Goal: Task Accomplishment & Management: Manage account settings

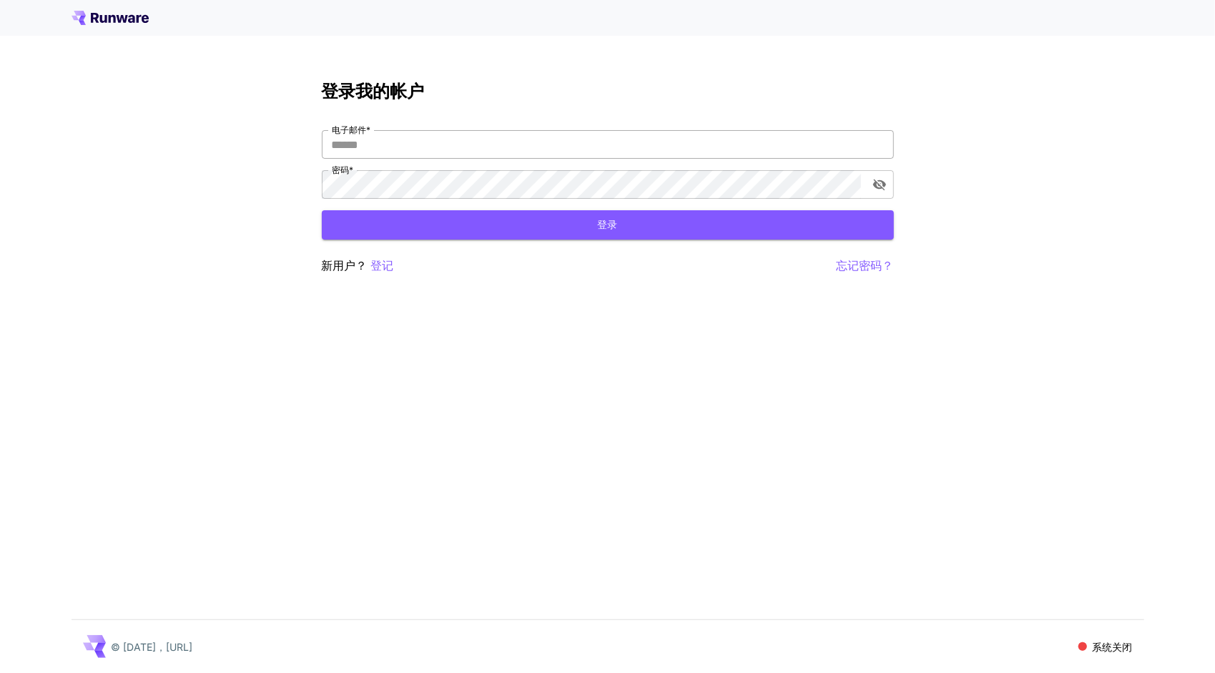
click at [451, 142] on input "电子邮件 *" at bounding box center [608, 144] width 572 height 29
type input "*"
click at [391, 262] on p "登记" at bounding box center [382, 266] width 23 height 18
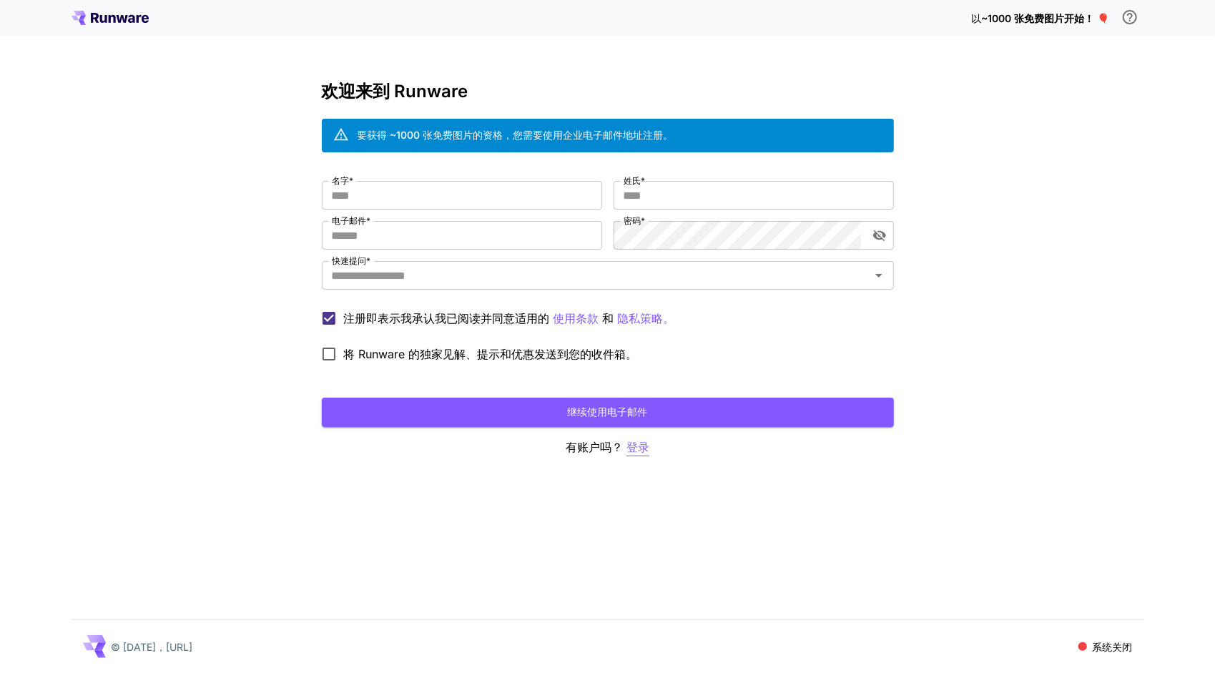
click at [647, 451] on p "登录" at bounding box center [638, 447] width 23 height 18
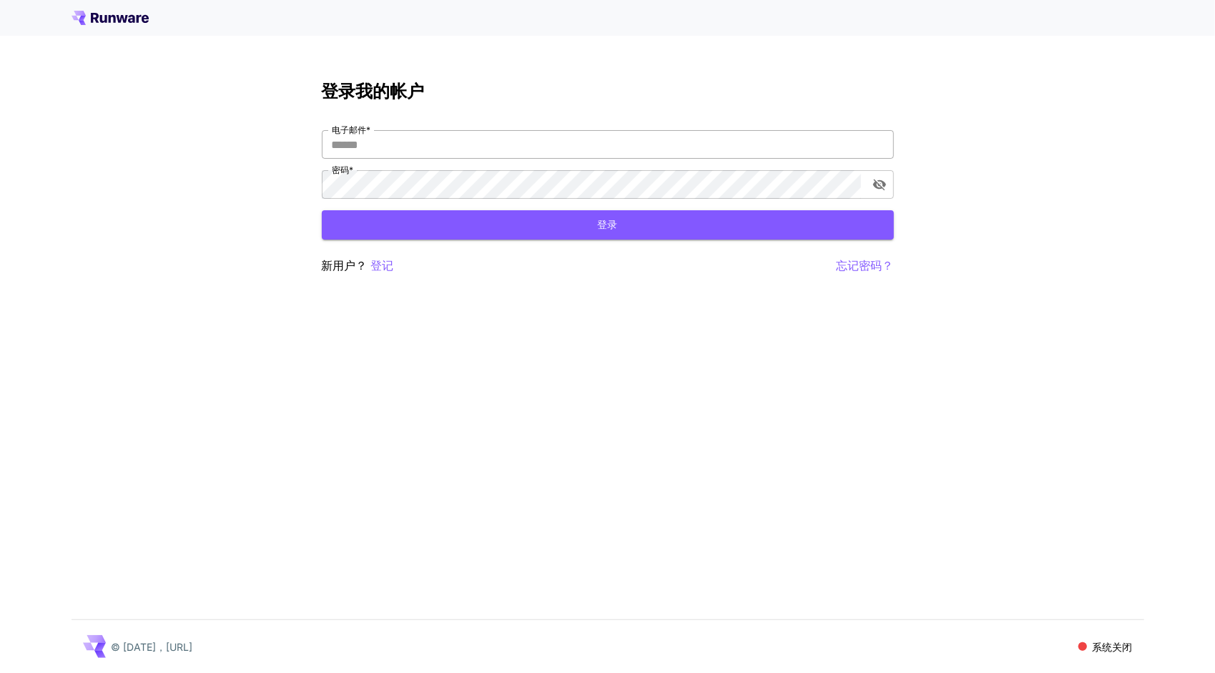
click at [398, 157] on input "电子邮件 *" at bounding box center [608, 144] width 572 height 29
click at [417, 146] on input "电子邮件 *" at bounding box center [608, 144] width 572 height 29
click at [543, 149] on input "电子邮件 *" at bounding box center [608, 144] width 572 height 29
paste input "**********"
type input "**********"
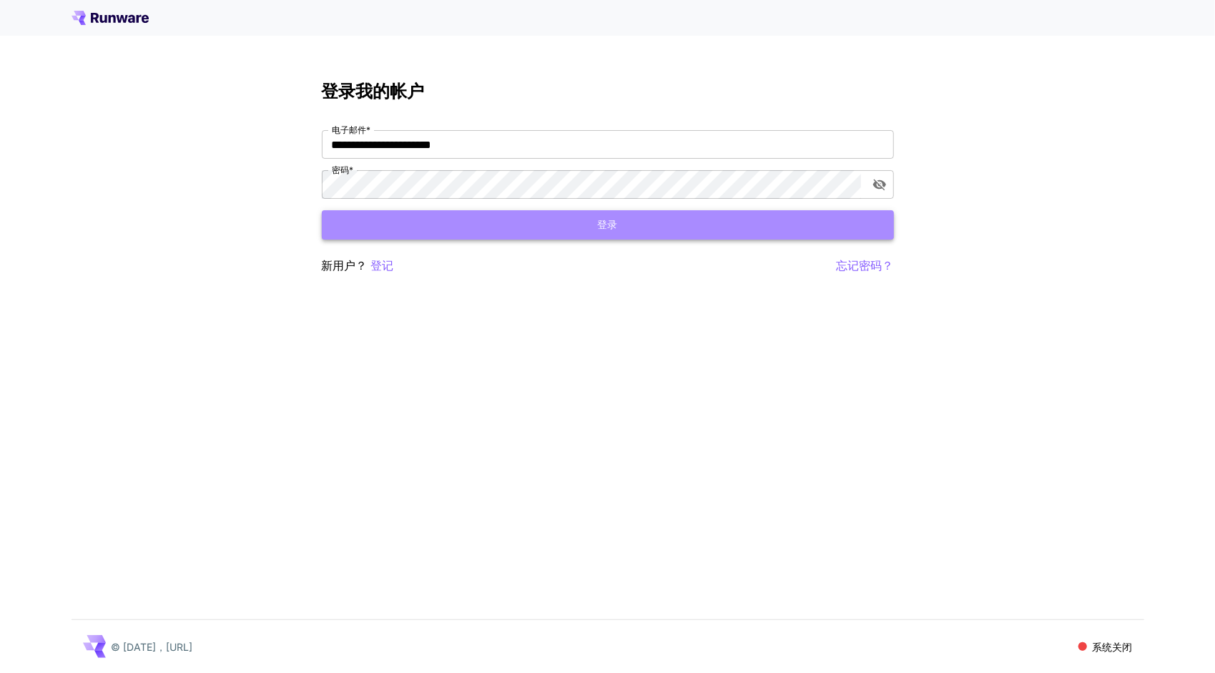
click at [718, 222] on button "登录" at bounding box center [608, 224] width 572 height 29
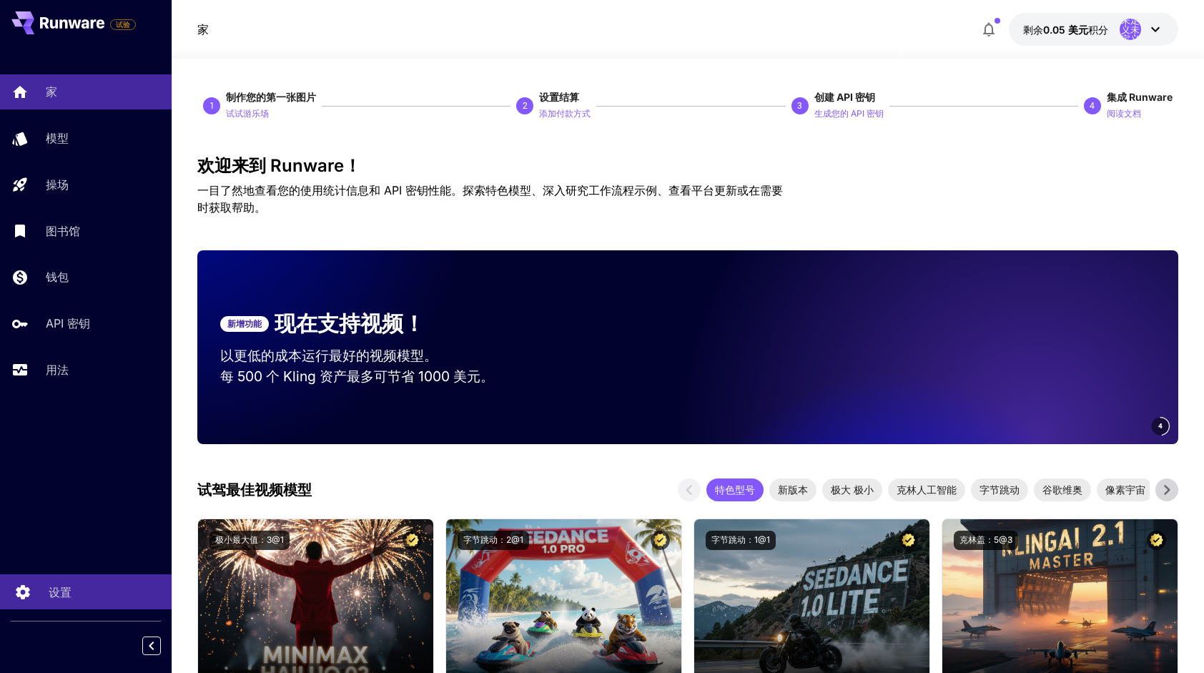
click at [62, 586] on p "设置" at bounding box center [60, 592] width 23 height 17
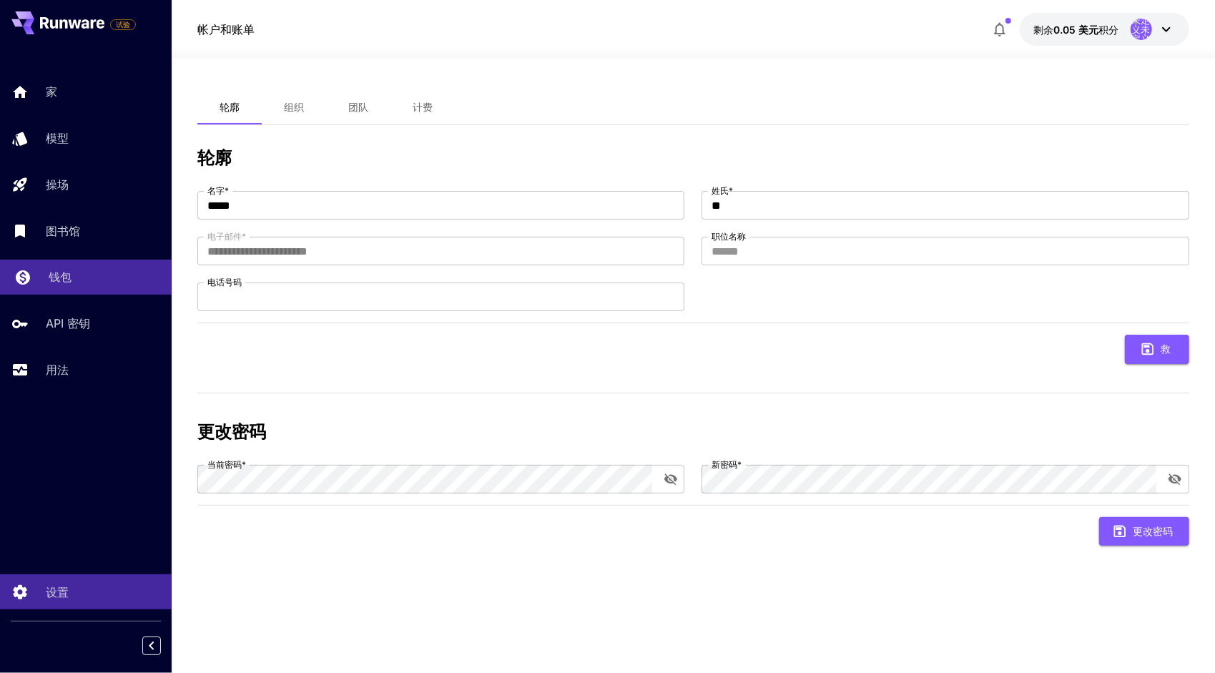
click at [51, 282] on p "钱包" at bounding box center [60, 276] width 23 height 17
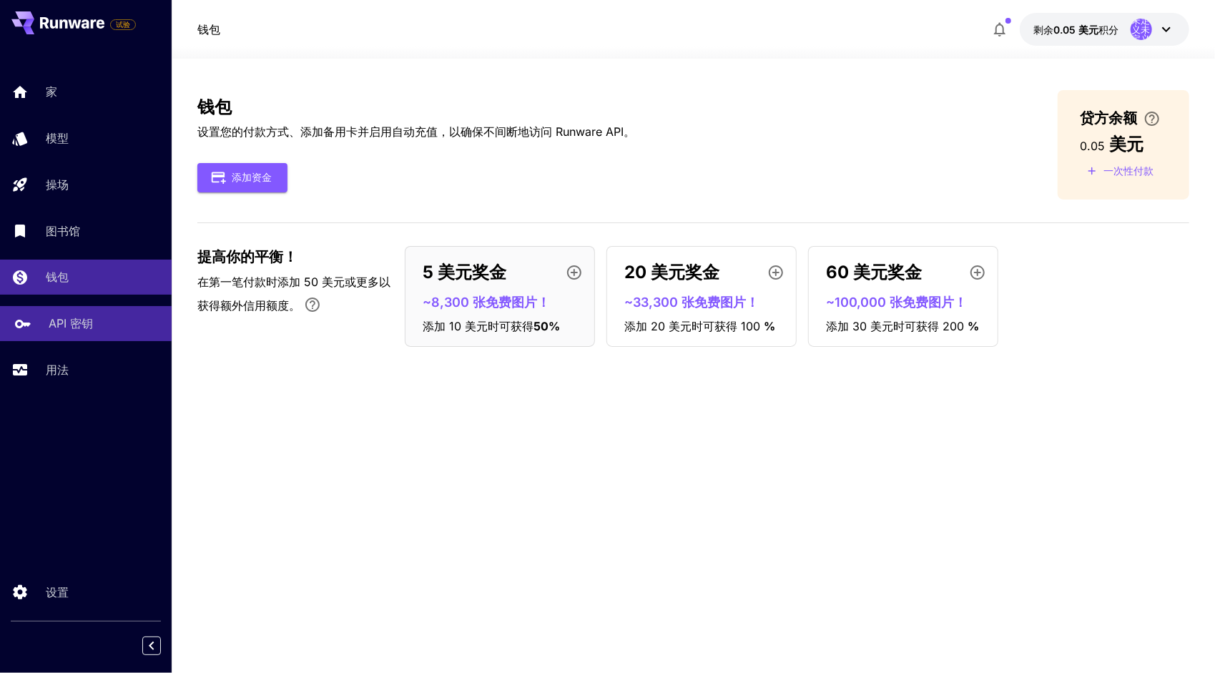
click at [46, 337] on link "API 密钥" at bounding box center [86, 323] width 172 height 35
